Goal: Task Accomplishment & Management: Manage account settings

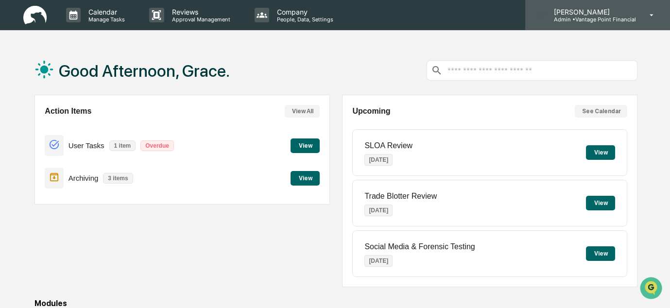
click at [558, 8] on p "[PERSON_NAME]" at bounding box center [591, 12] width 90 height 8
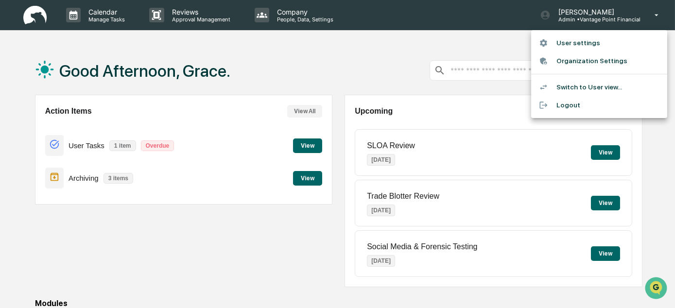
click at [291, 14] on div at bounding box center [337, 154] width 675 height 308
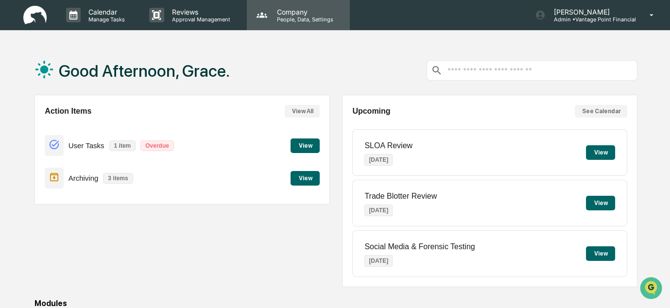
click at [288, 15] on p "Company" at bounding box center [303, 12] width 69 height 8
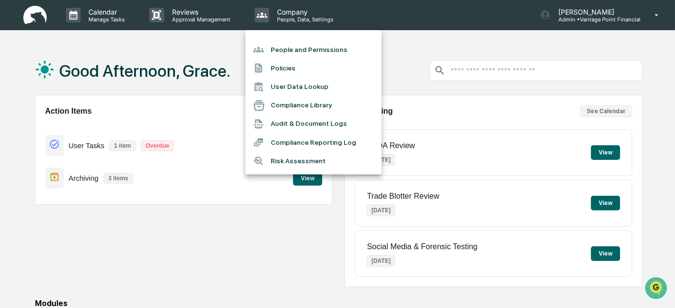
click at [294, 48] on li "People and Permissions" at bounding box center [313, 49] width 136 height 18
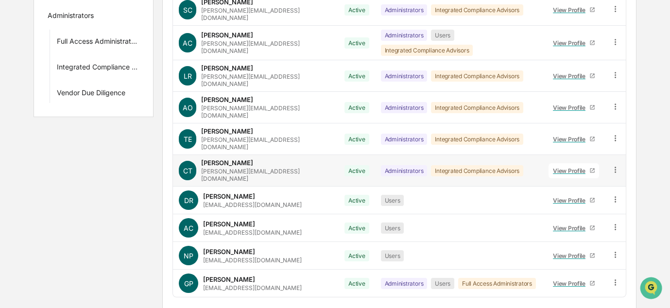
scroll to position [197, 0]
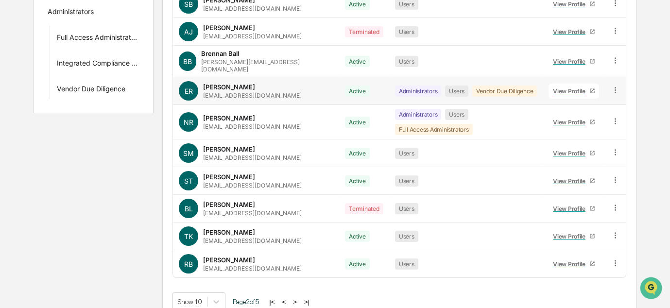
click at [614, 85] on icon at bounding box center [615, 89] width 9 height 9
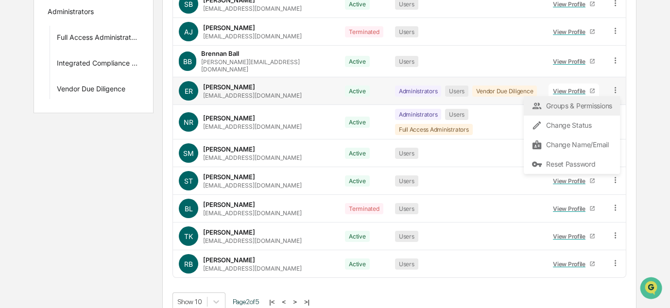
click at [576, 100] on div "Groups & Permissions" at bounding box center [571, 106] width 81 height 12
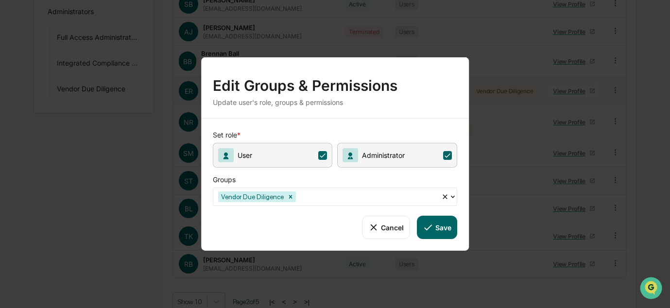
click at [319, 193] on div at bounding box center [367, 196] width 139 height 11
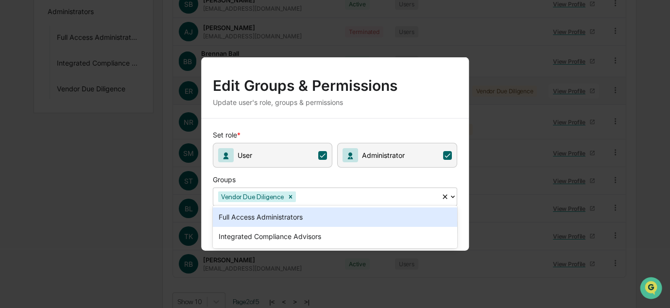
click at [290, 220] on div "Full Access Administrators" at bounding box center [335, 216] width 245 height 19
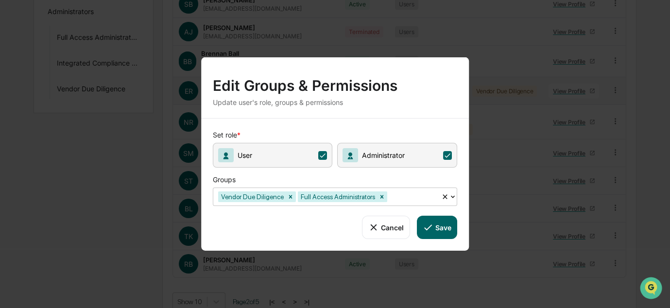
click at [441, 225] on button "Save" at bounding box center [437, 227] width 40 height 23
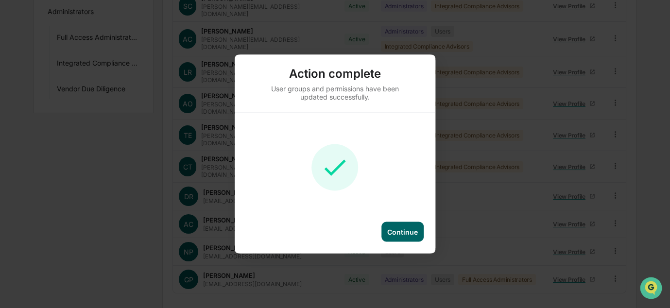
click at [384, 234] on div "Continue" at bounding box center [402, 232] width 42 height 20
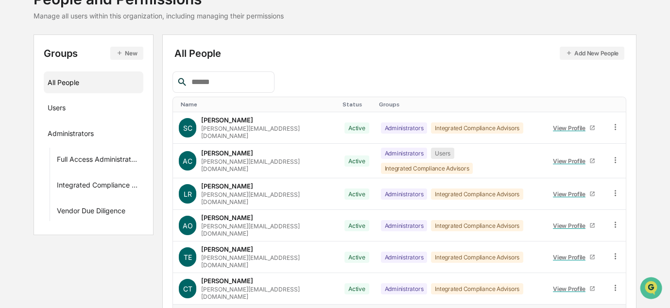
scroll to position [0, 0]
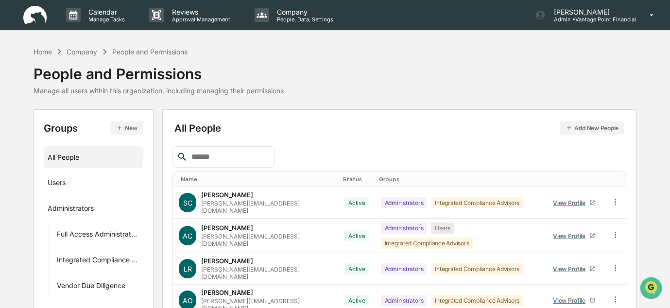
click at [442, 102] on div "Home Company People and Permissions People and Permissions Manage all users wit…" at bounding box center [335, 77] width 603 height 63
